Goal: Information Seeking & Learning: Learn about a topic

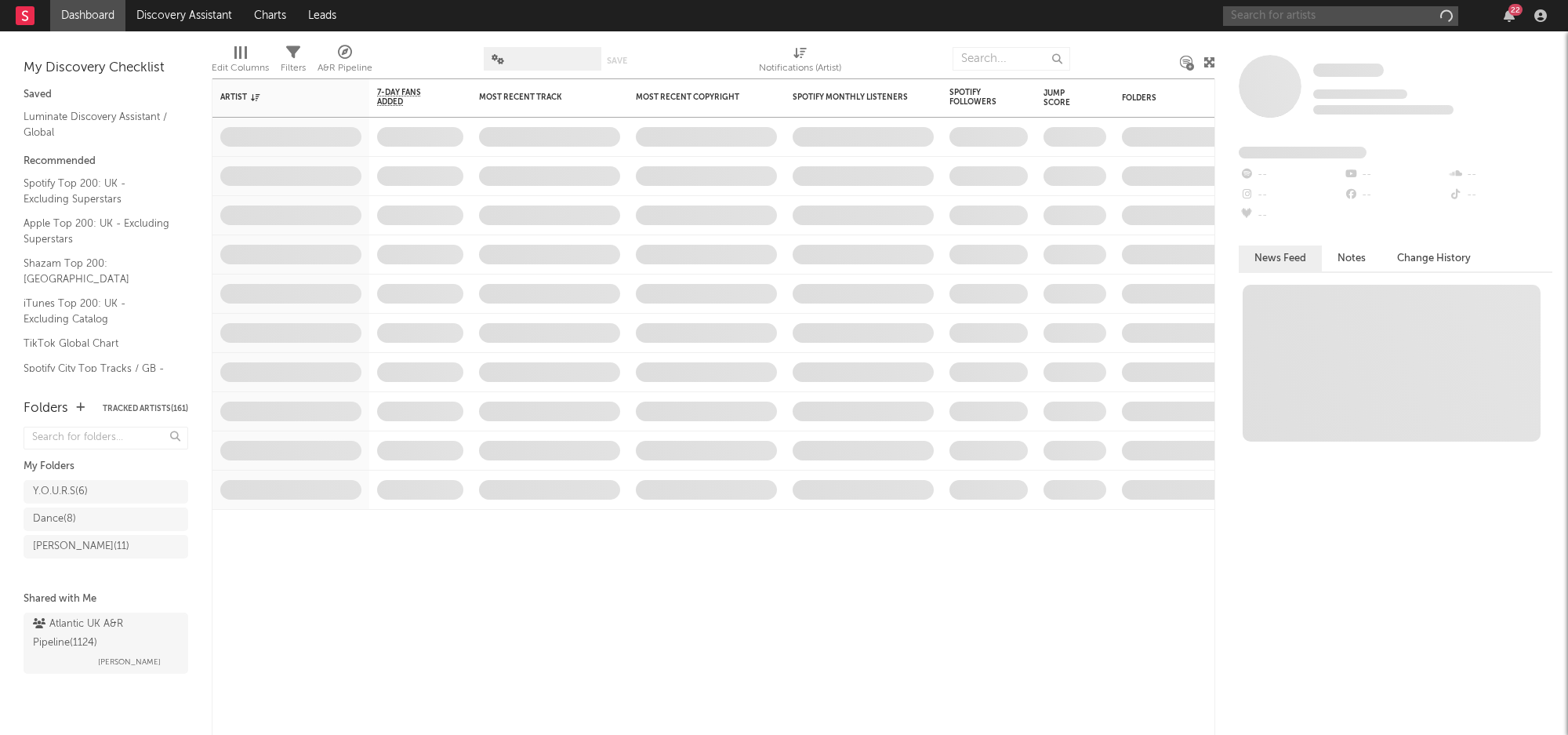
click at [1342, 19] on input "text" at bounding box center [1340, 16] width 235 height 20
click at [1507, 13] on icon "button" at bounding box center [1509, 15] width 11 height 13
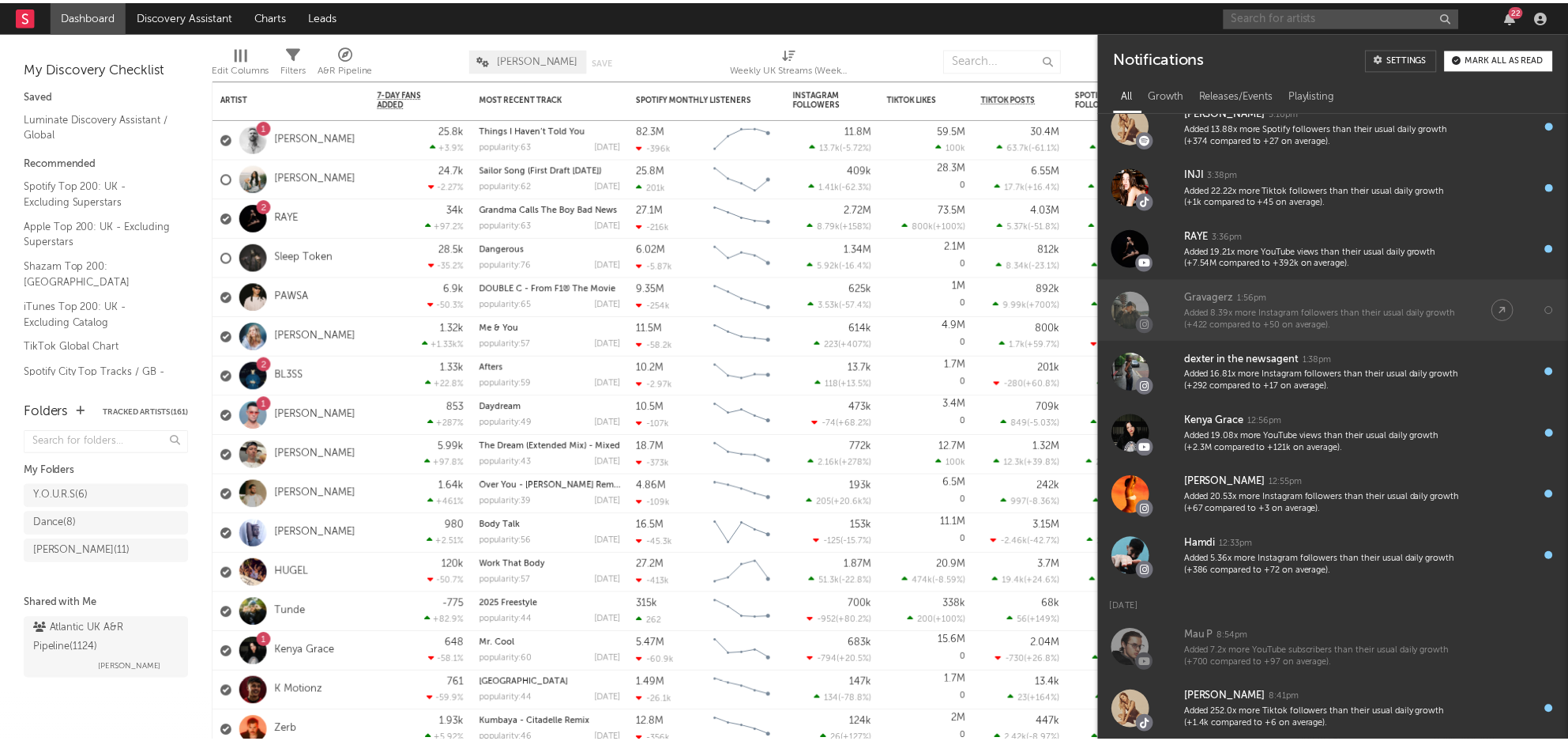
scroll to position [179, 0]
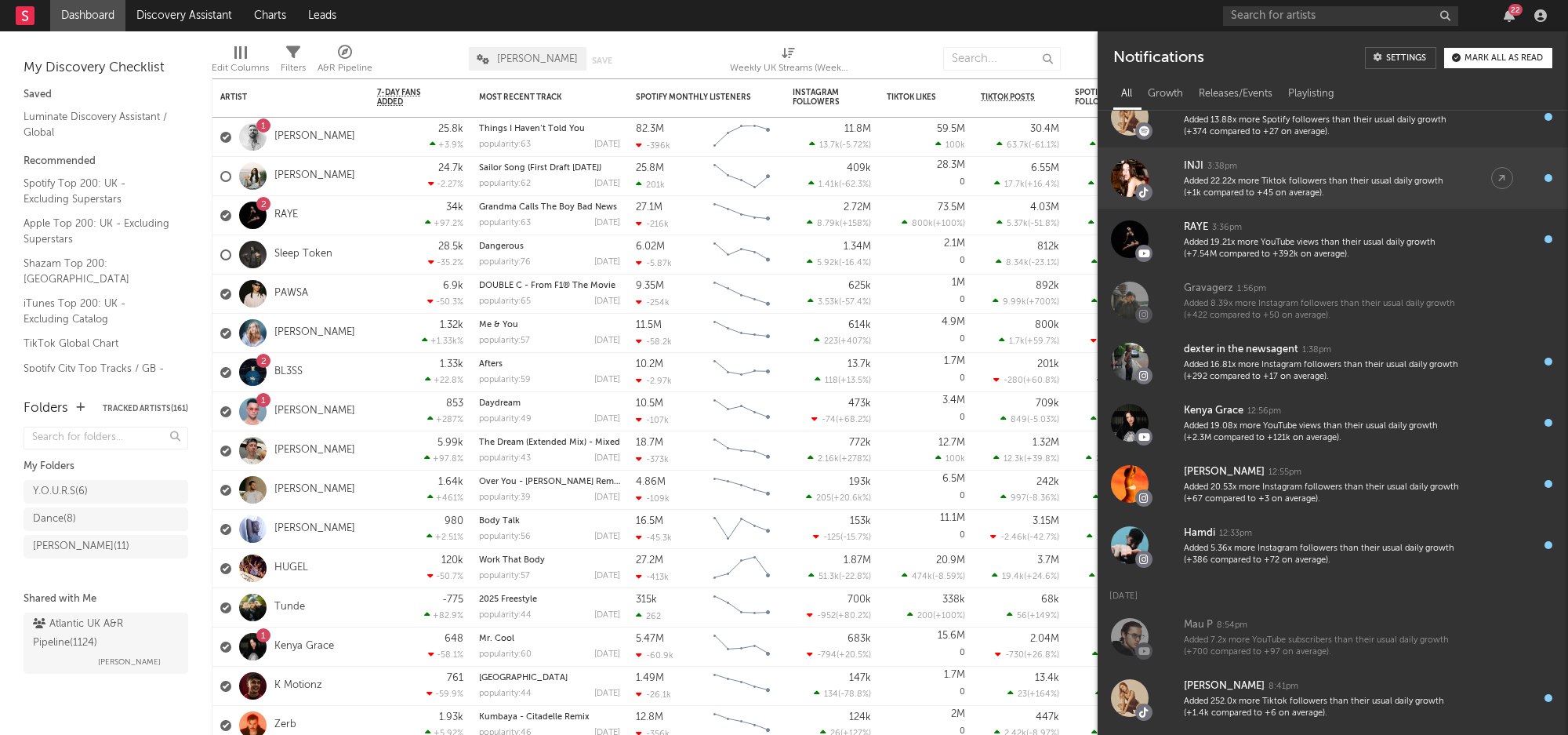
click at [1289, 186] on div "Added 22.22x more Tiktok followers than their usual daily growth (+1k compared …" at bounding box center [1322, 187] width 276 height 25
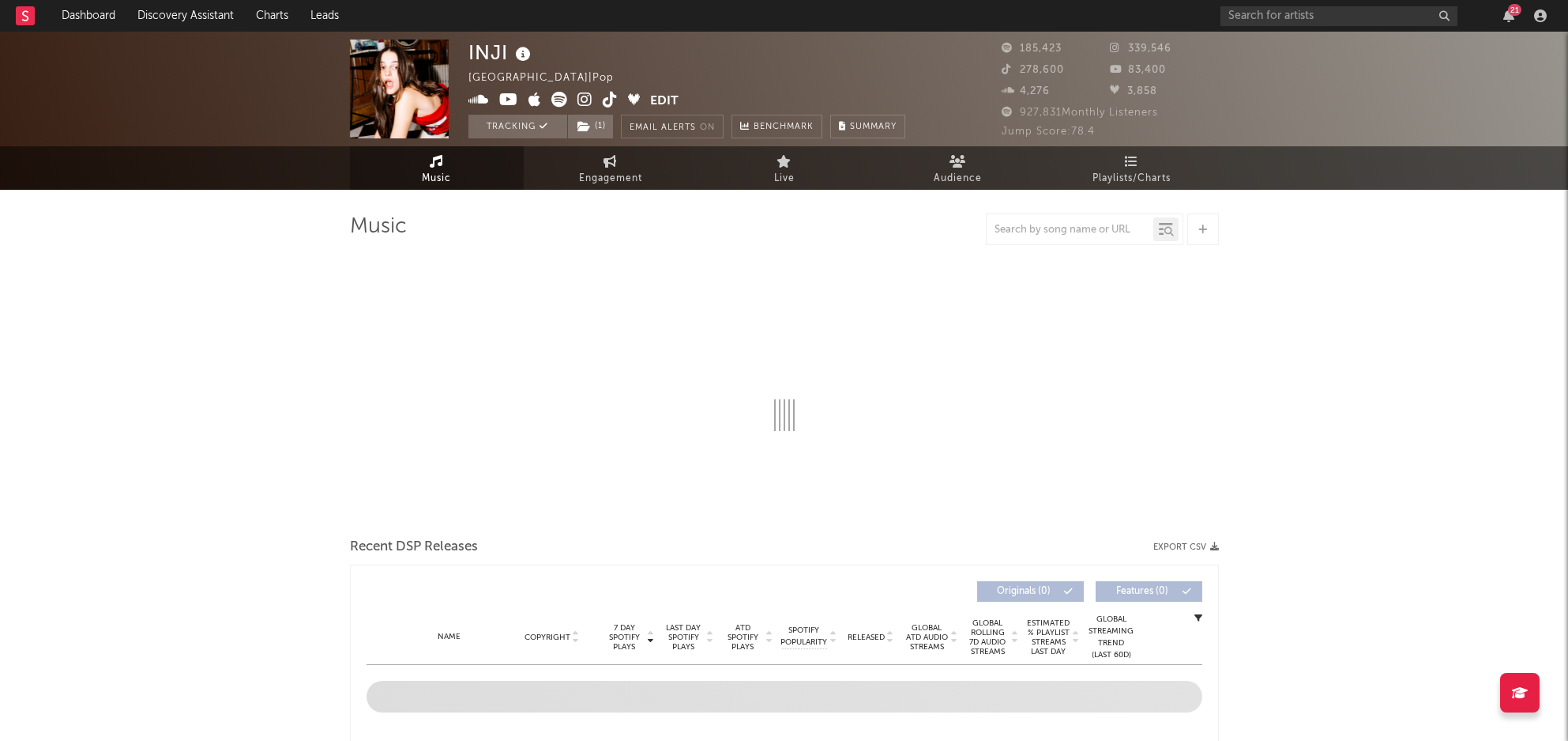
click at [609, 95] on icon at bounding box center [611, 99] width 15 height 16
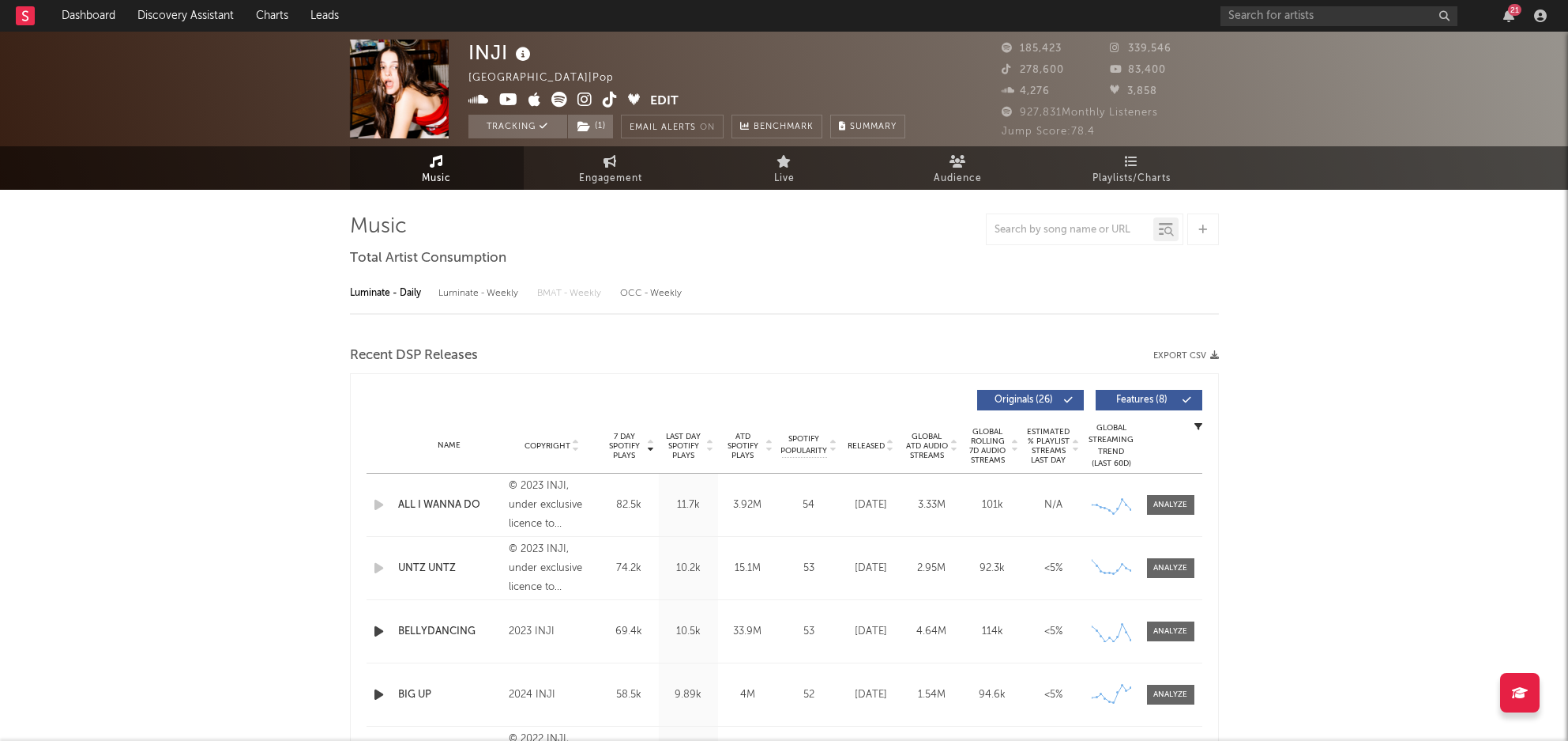
select select "6m"
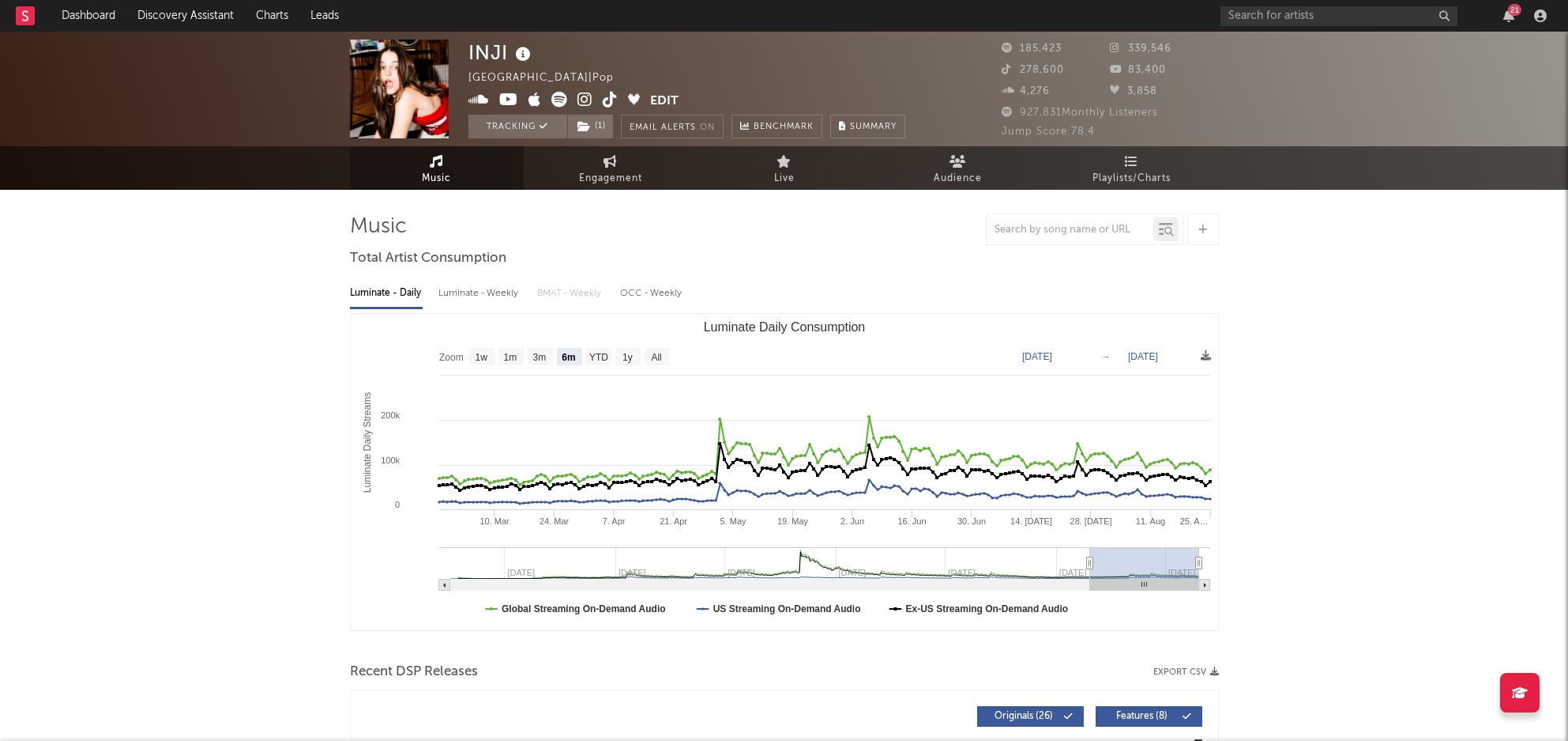
click at [1506, 5] on div "21" at bounding box center [1386, 16] width 331 height 32
click at [1509, 16] on icon "button" at bounding box center [1509, 16] width 11 height 13
click at [763, 49] on div "INJI [GEOGRAPHIC_DATA] | Pop Edit Tracking ( 1 ) Email Alerts On Benchmark Summ…" at bounding box center [687, 89] width 437 height 99
click at [1300, 7] on input "text" at bounding box center [1338, 16] width 237 height 20
click at [320, 13] on link "Leads" at bounding box center [324, 16] width 50 height 32
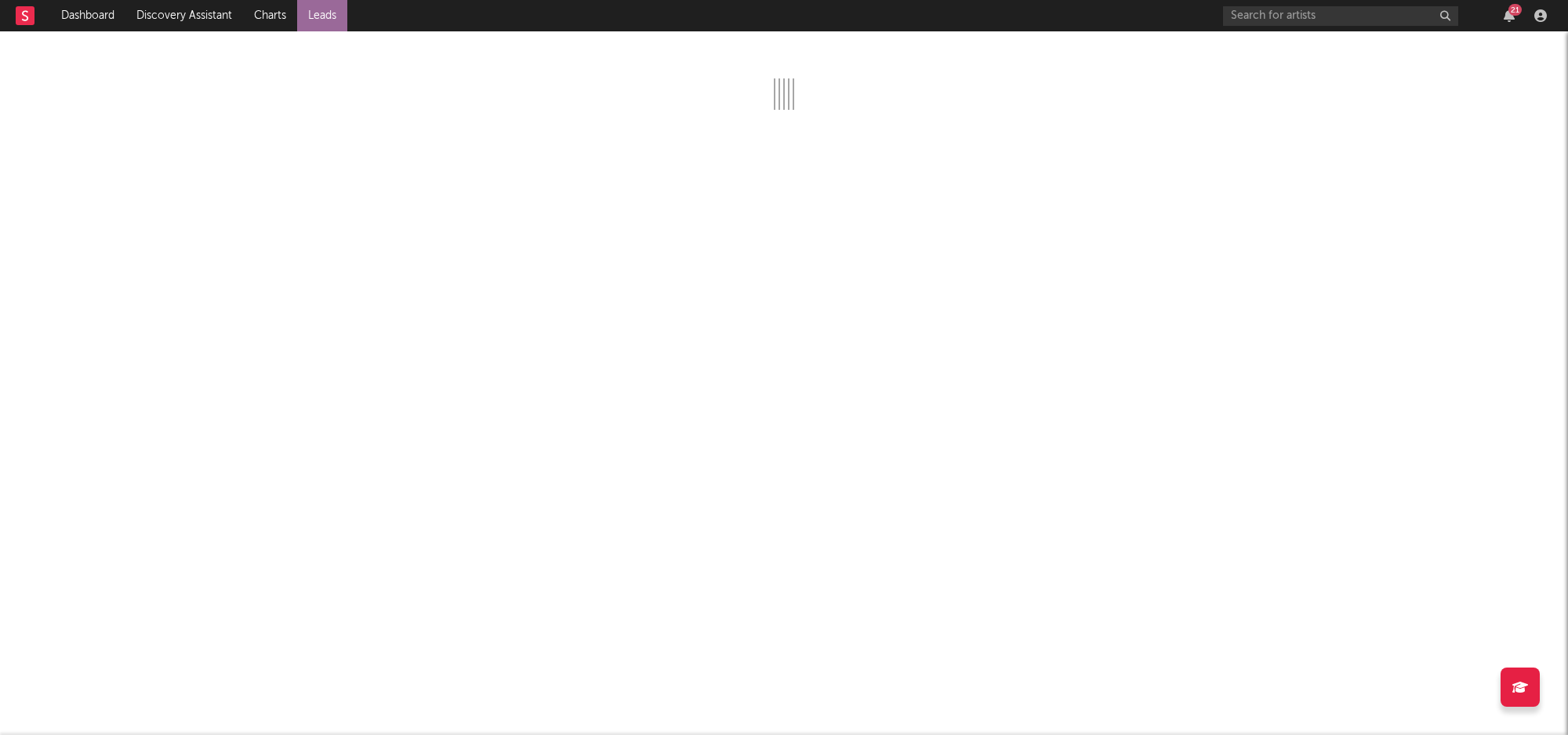
click at [1513, 22] on div "21" at bounding box center [1387, 15] width 329 height 32
click at [1511, 78] on div "Dashboard Discovery Assistant Charts Leads 21 Notifications Settings Mark all a…" at bounding box center [784, 156] width 1568 height 157
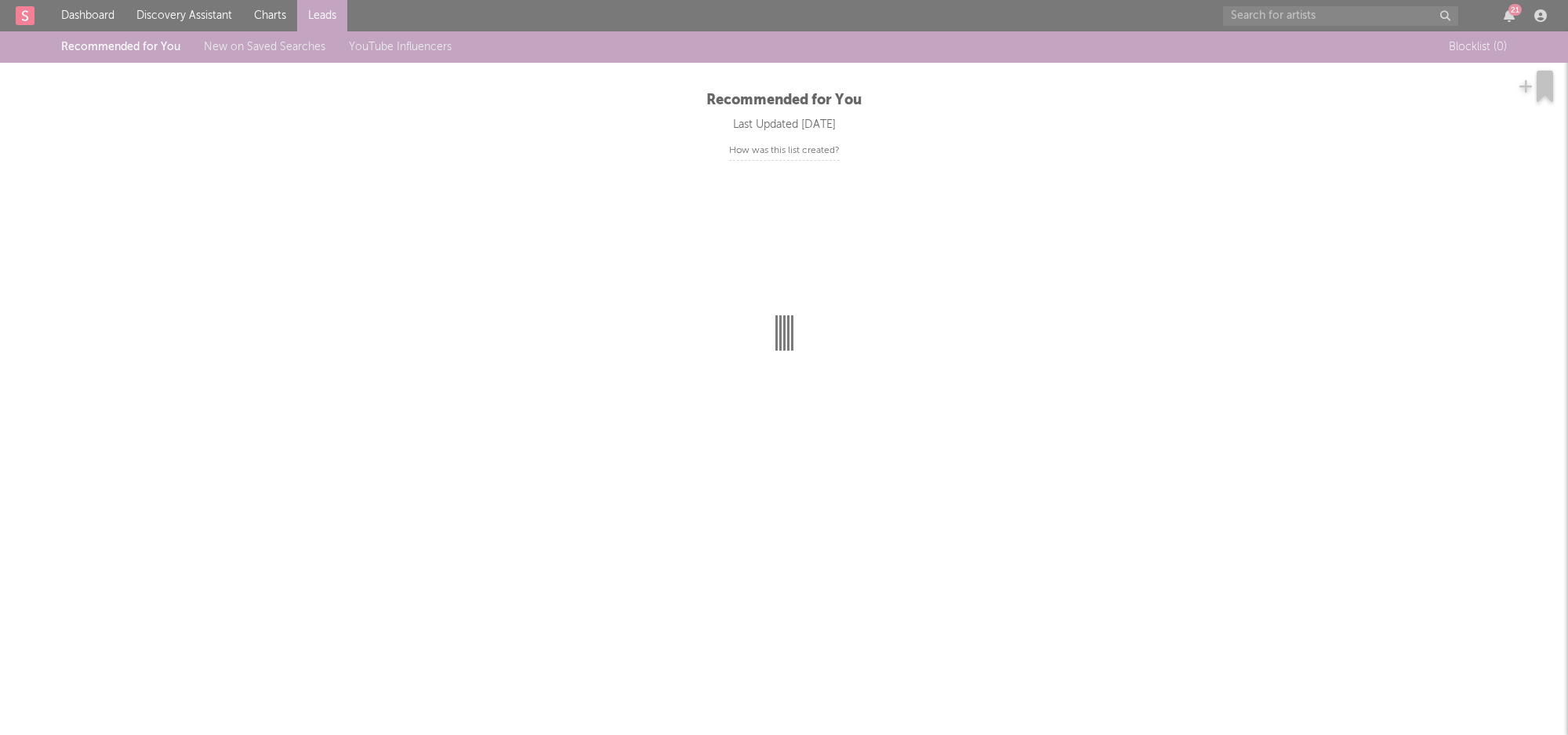
click at [1510, 18] on div at bounding box center [784, 367] width 1568 height 735
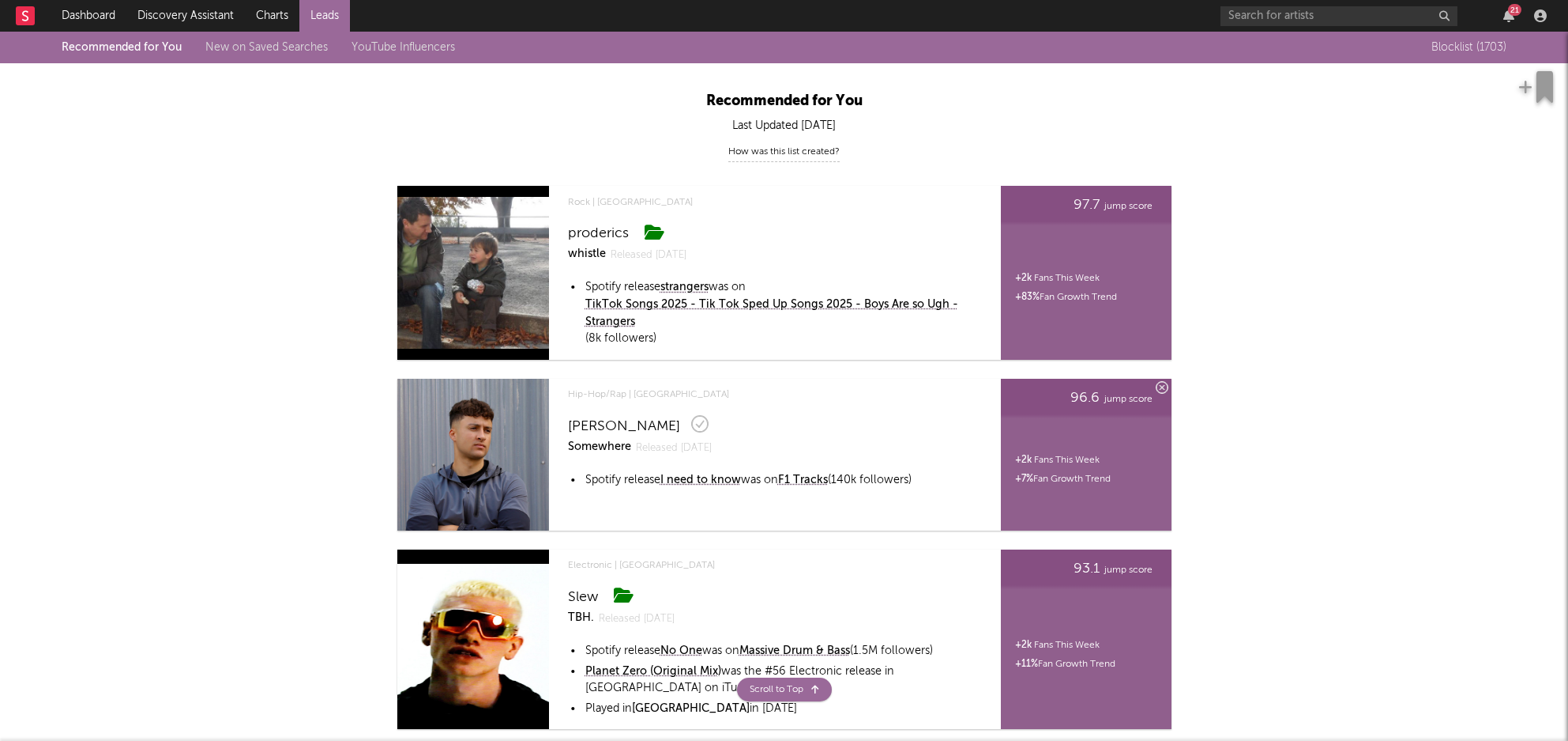
scroll to position [1, 0]
click at [770, 150] on div "How was this list created?" at bounding box center [784, 151] width 112 height 20
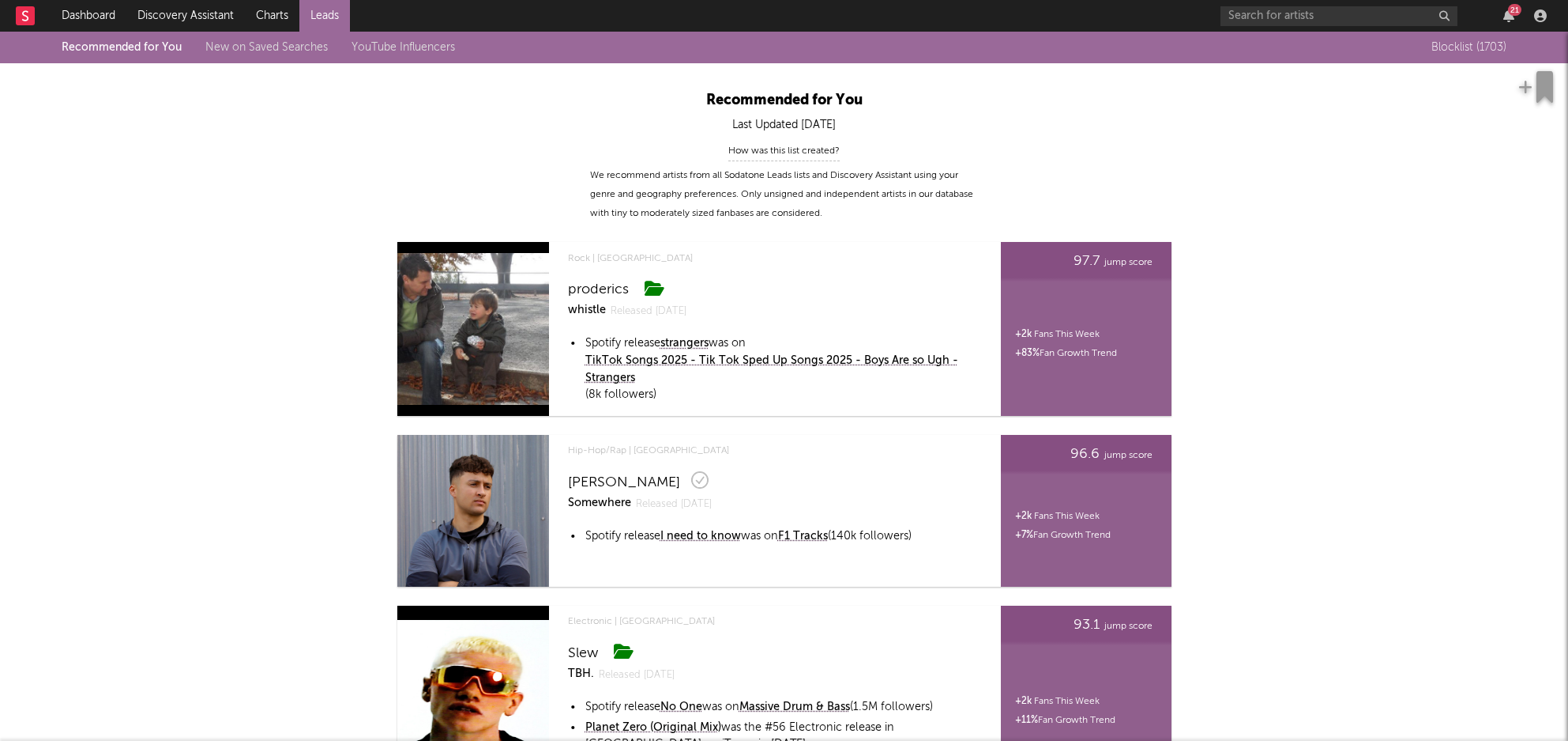
click at [770, 150] on div "How was this list created?" at bounding box center [784, 151] width 112 height 20
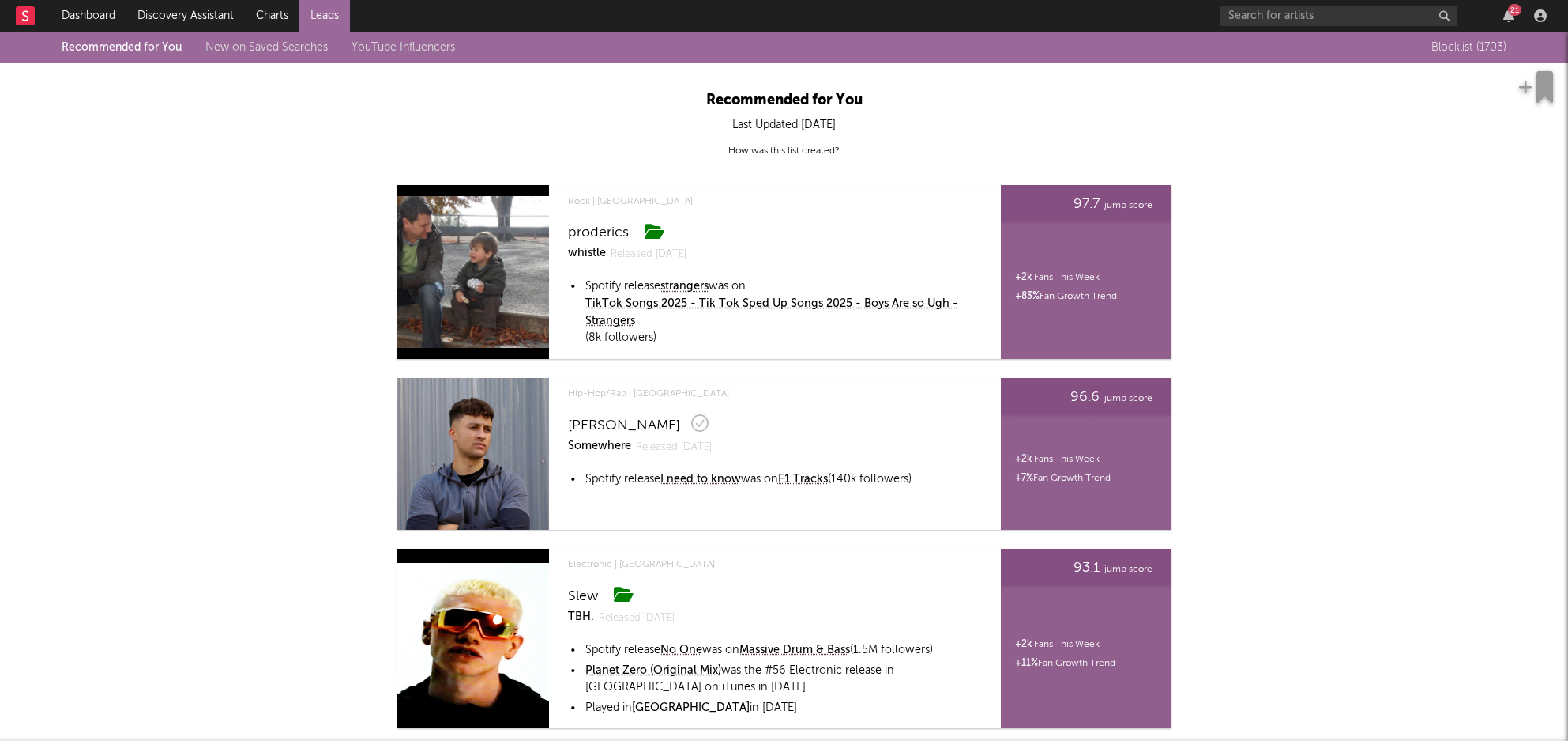
click at [274, 42] on link "New on Saved Searches" at bounding box center [266, 48] width 123 height 11
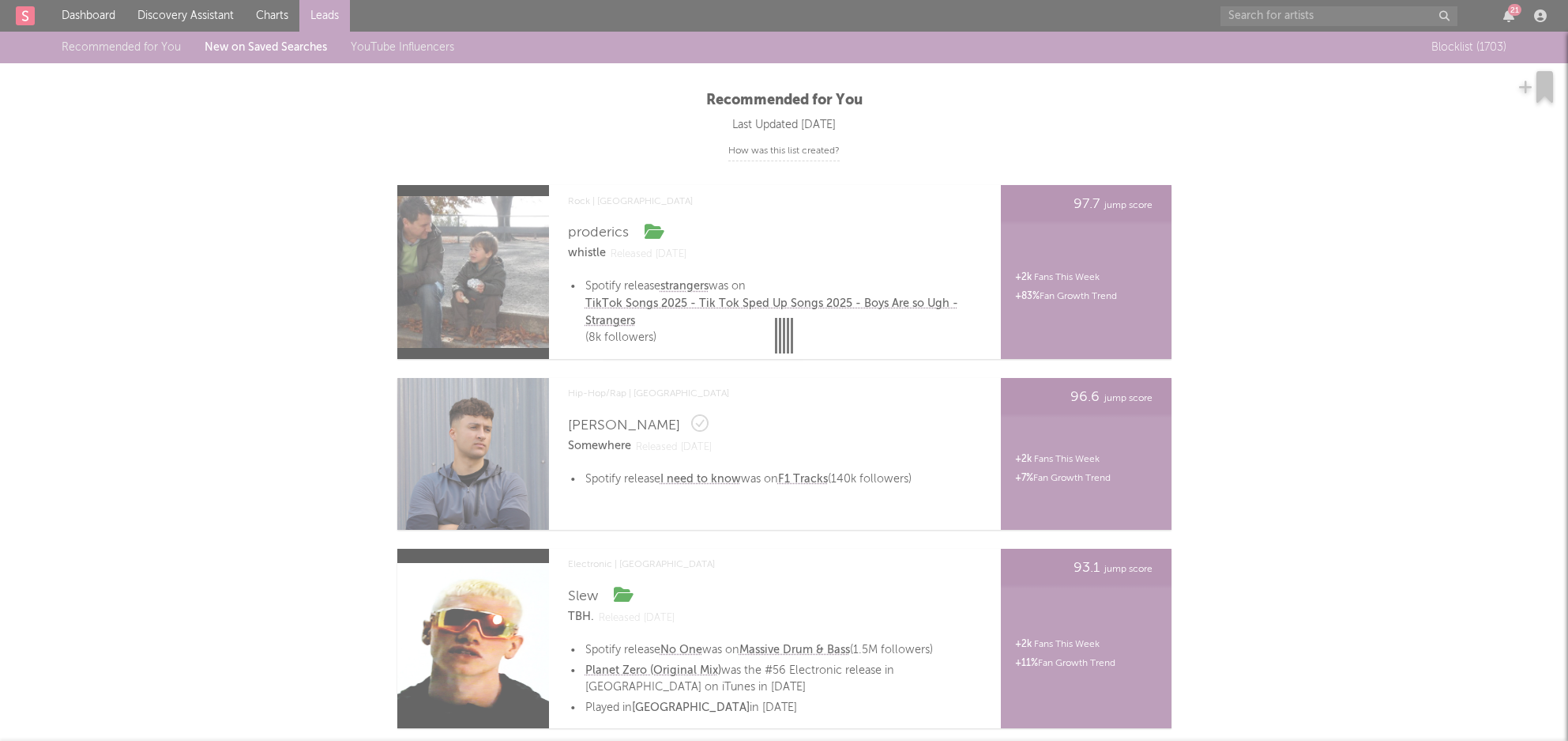
click at [406, 48] on div at bounding box center [784, 370] width 1568 height 741
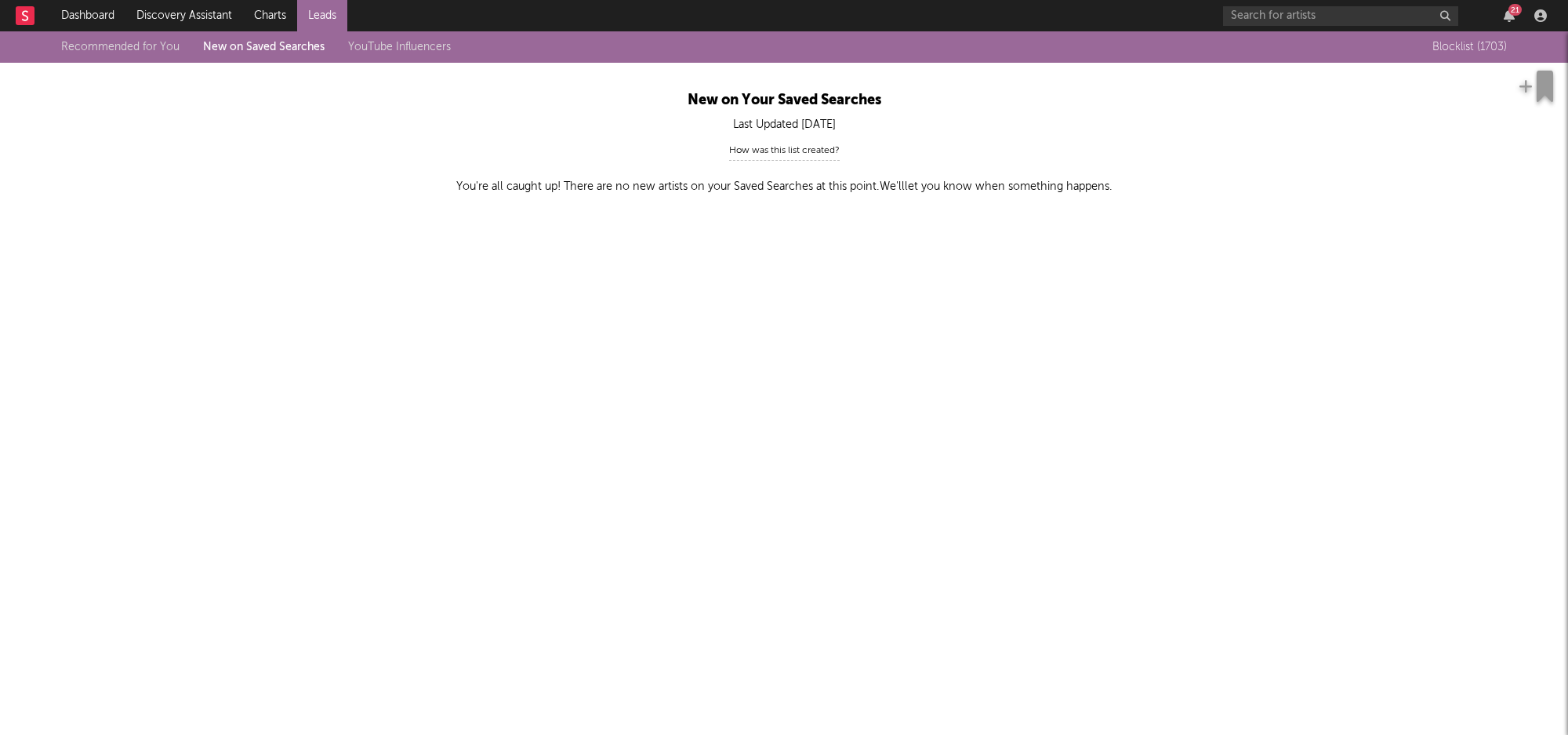
click at [403, 47] on link "YouTube Influencers" at bounding box center [399, 47] width 103 height 11
click at [962, 181] on span "in the last 60 days." at bounding box center [951, 184] width 109 height 15
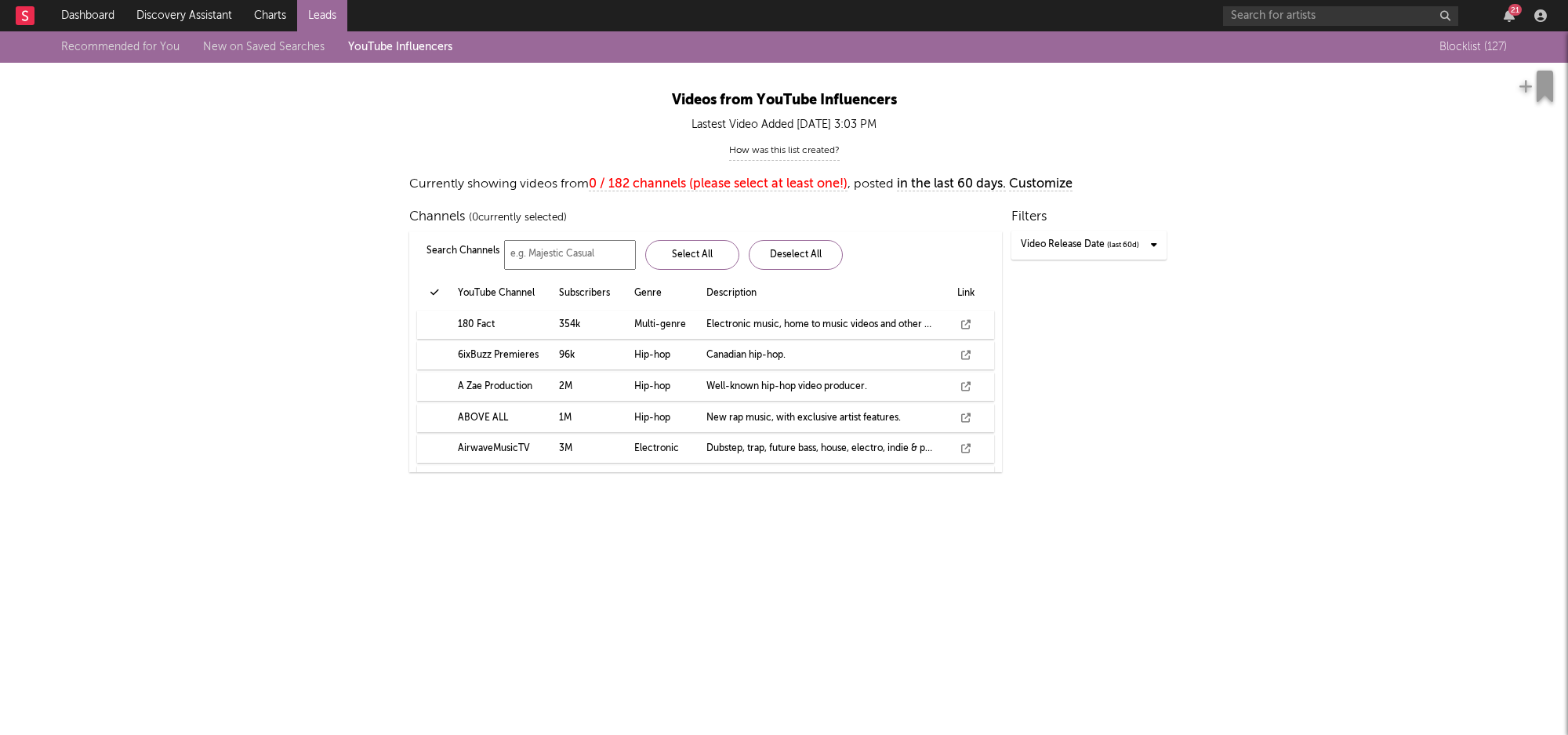
click at [1075, 243] on div "Video Release Date ( last 60d )" at bounding box center [1080, 245] width 118 height 20
click at [1075, 313] on label "Within Last 30 Days" at bounding box center [1088, 302] width 155 height 28
click at [1147, 307] on input "Within Last 30 Days" at bounding box center [1152, 302] width 10 height 10
radio input "true"
radio input "false"
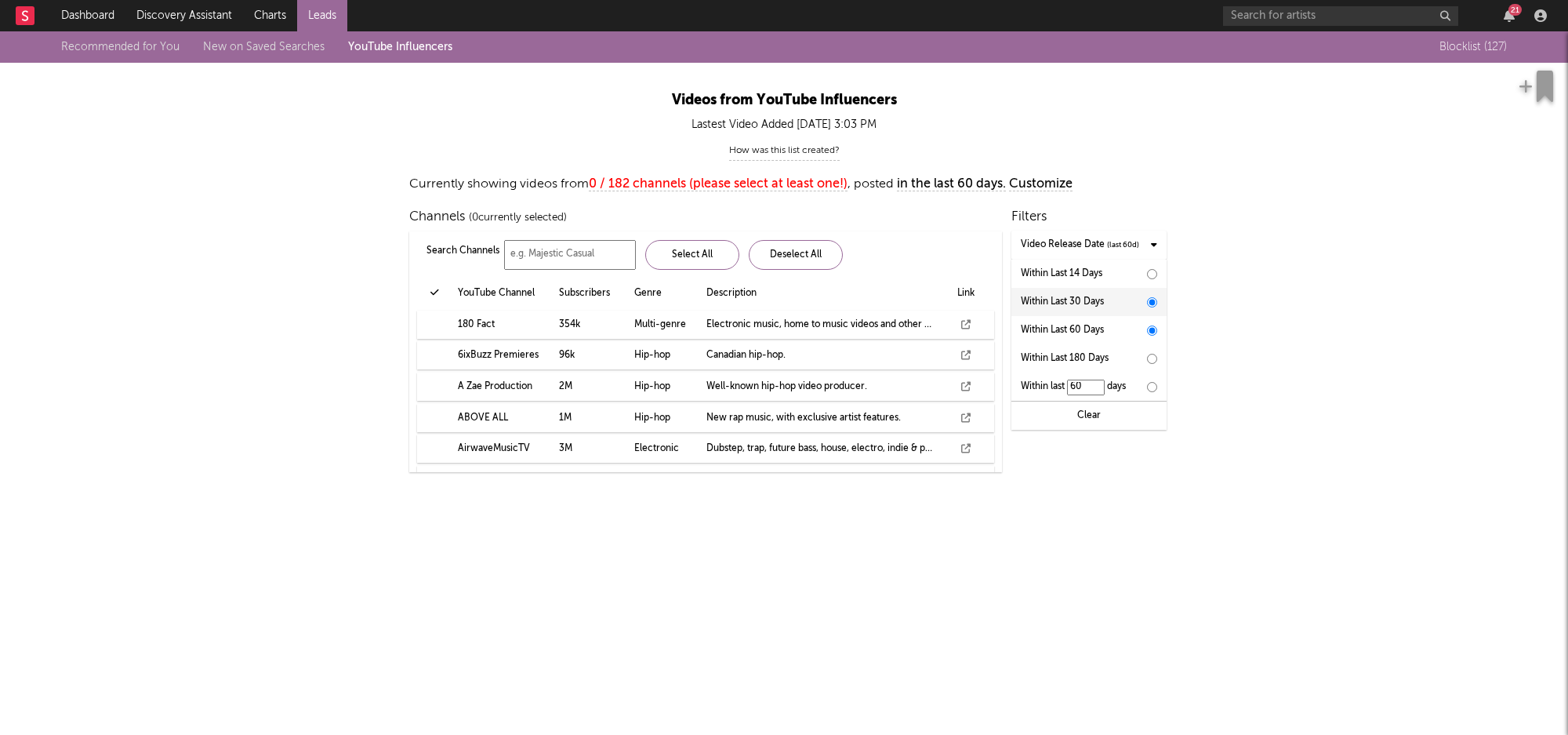
type input "30"
click at [1116, 360] on label "Within Last 180 Days" at bounding box center [1088, 358] width 155 height 28
click at [1147, 360] on input "Within Last 180 Days" at bounding box center [1152, 358] width 10 height 10
radio input "true"
radio input "false"
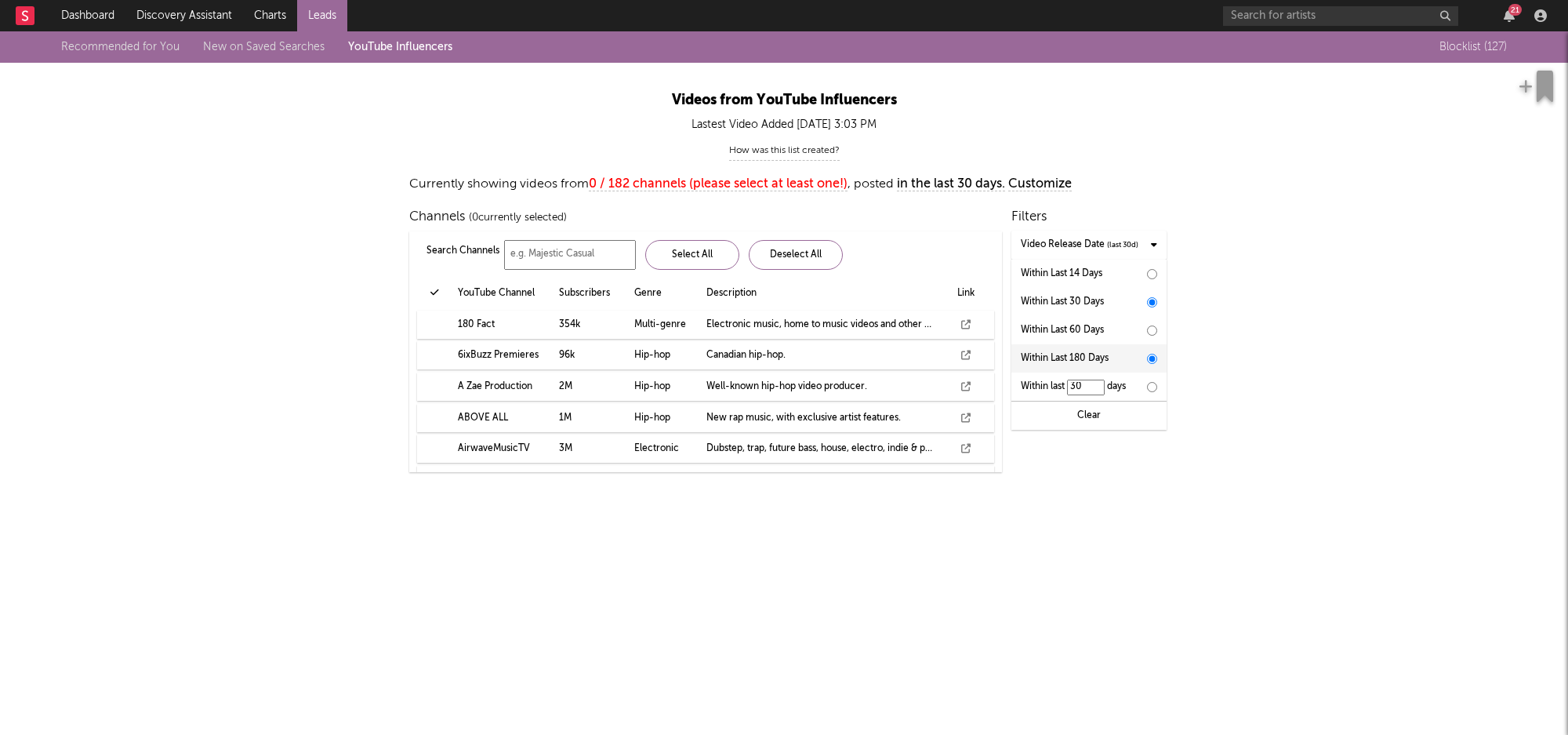
type input "180"
click at [1027, 142] on div "How was this list created? We track YouTube videos released by key influencers …" at bounding box center [783, 152] width 862 height 26
click at [1034, 150] on div "How was this list created? We track YouTube videos released by key influencers …" at bounding box center [783, 152] width 862 height 26
click at [700, 181] on span "0 / 182 channels (please select at least one!)" at bounding box center [718, 184] width 259 height 15
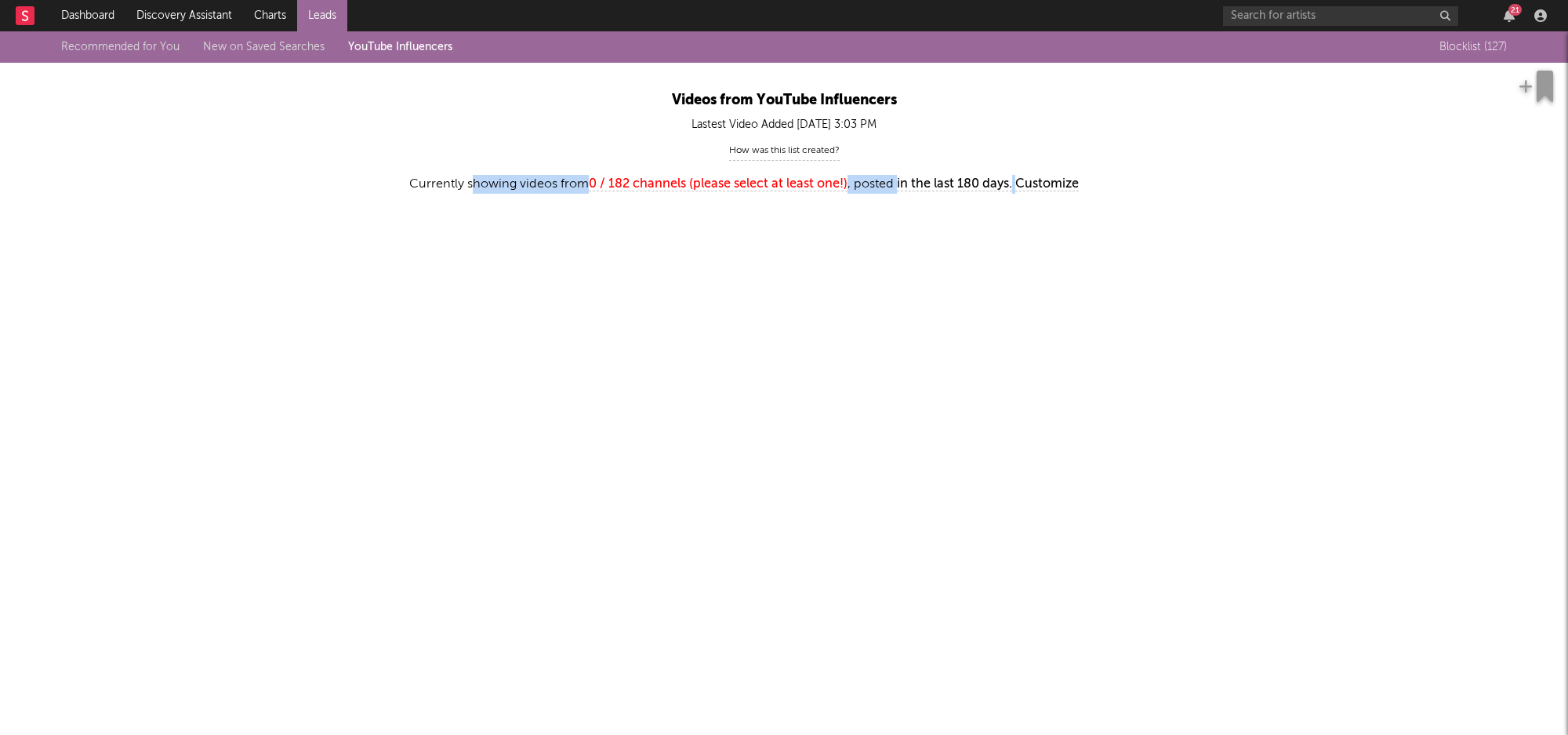
drag, startPoint x: 472, startPoint y: 190, endPoint x: 770, endPoint y: 207, distance: 298.5
click at [770, 207] on div "Videos from YouTube Influencers Lastest Video Added [DATE] 3:03 PM How was this…" at bounding box center [783, 136] width 862 height 209
click at [908, 221] on div "Videos from YouTube Influencers Lastest Video Added [DATE] 3:03 PM How was this…" at bounding box center [783, 136] width 862 height 209
click at [1048, 180] on span "Customize" at bounding box center [1047, 184] width 64 height 15
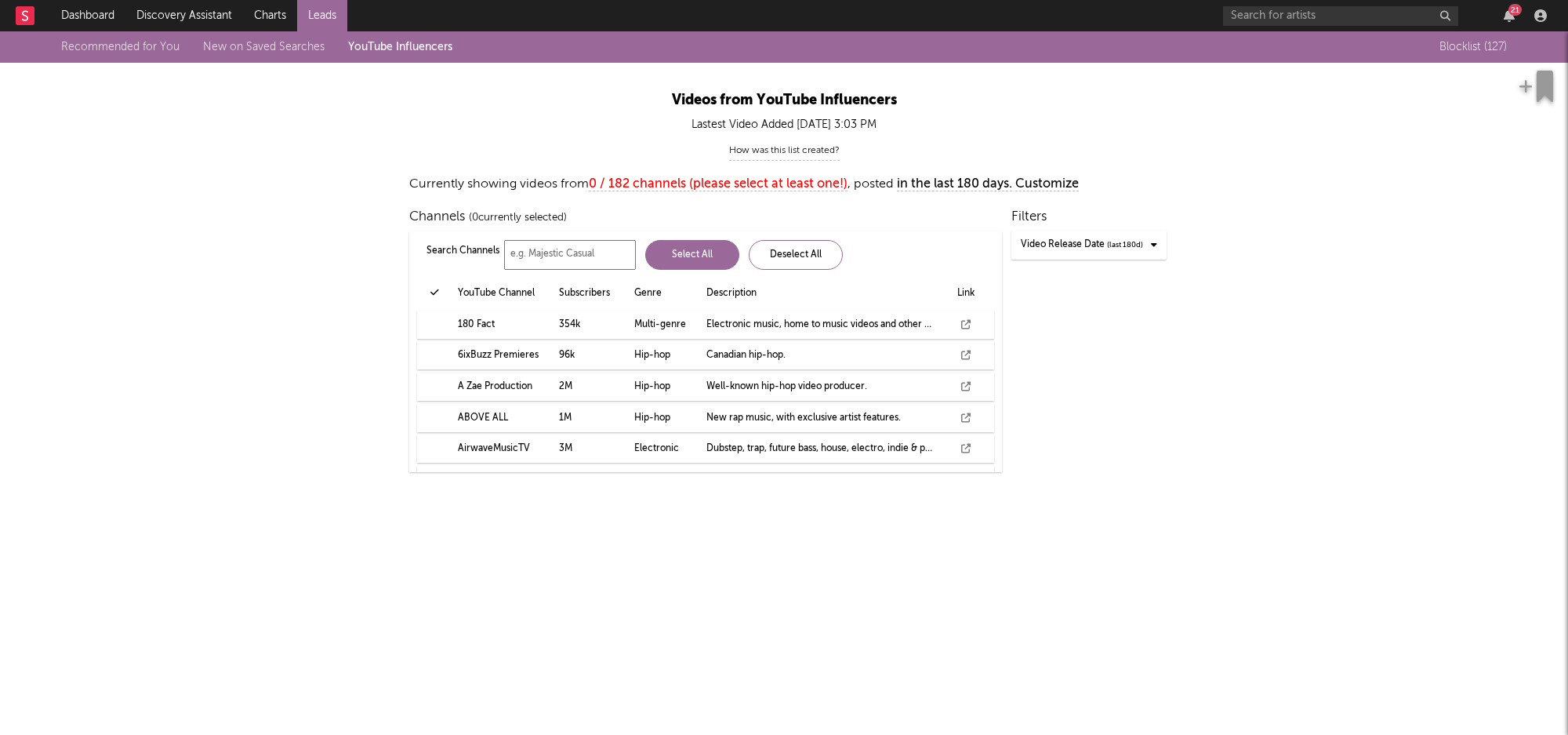
click at [704, 263] on div "Select All" at bounding box center [692, 254] width 94 height 30
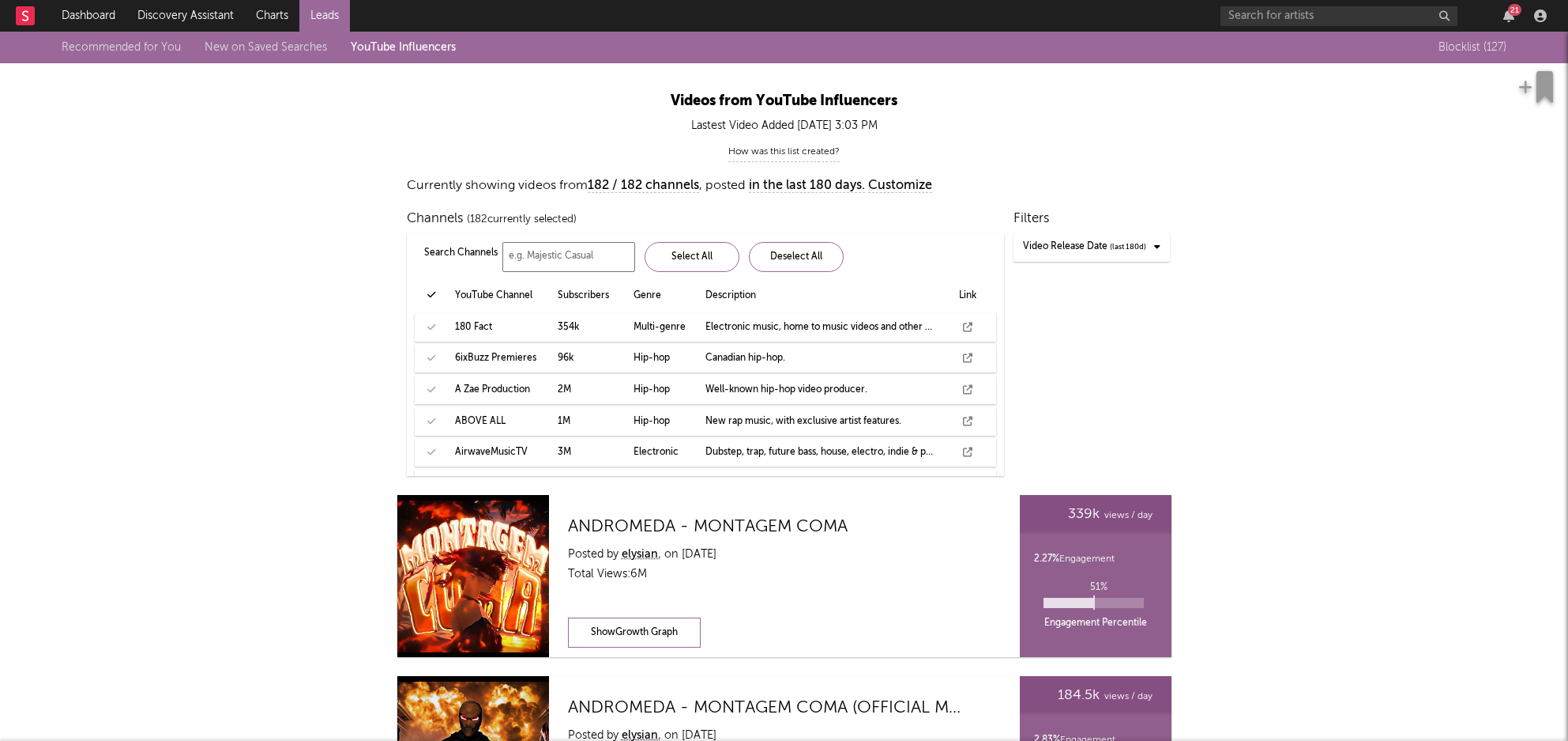
scroll to position [1, 0]
click at [632, 180] on span "182 / 182 channels" at bounding box center [643, 186] width 112 height 15
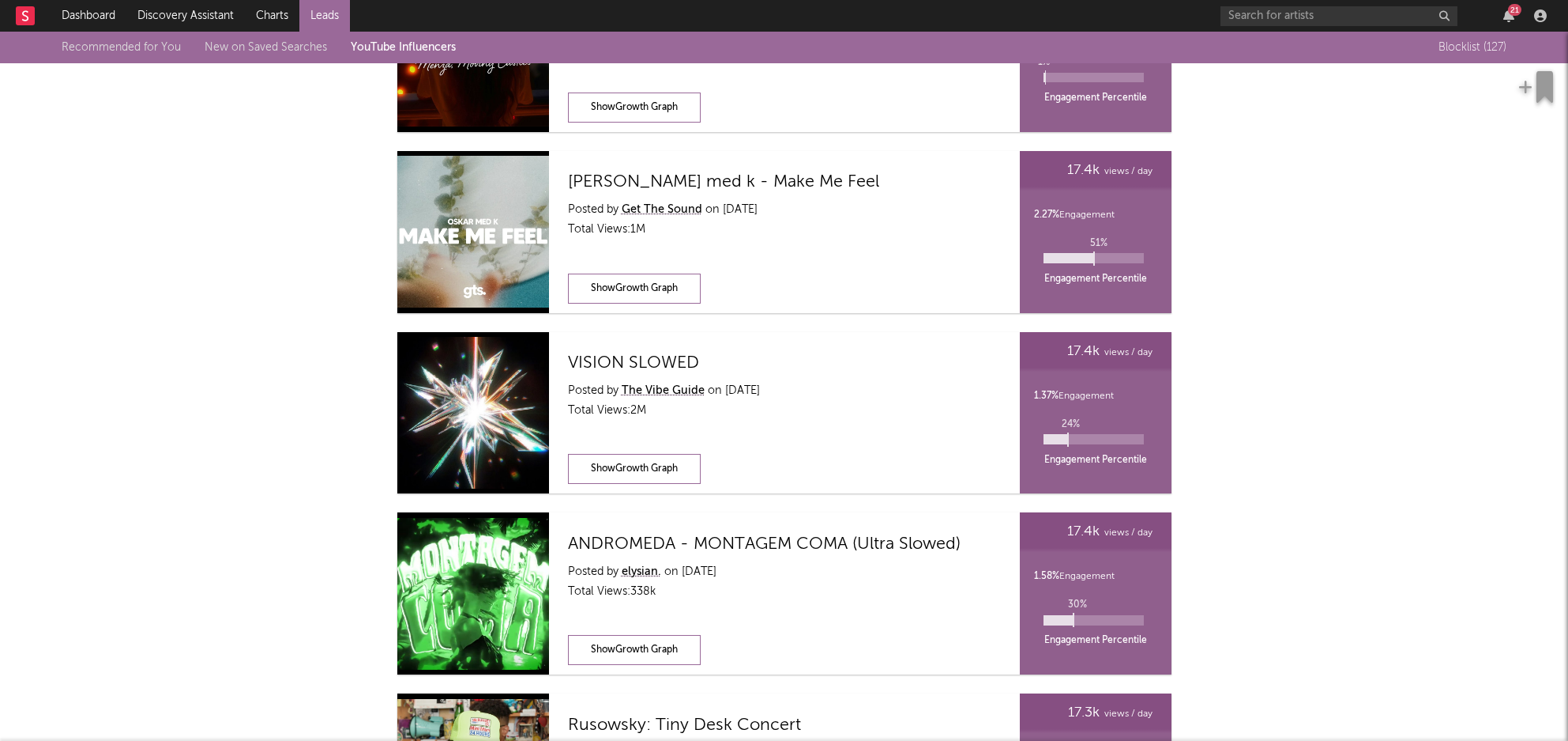
scroll to position [7479, 0]
click at [666, 211] on link "Get The Sound" at bounding box center [662, 211] width 81 height 20
